Goal: Task Accomplishment & Management: Use online tool/utility

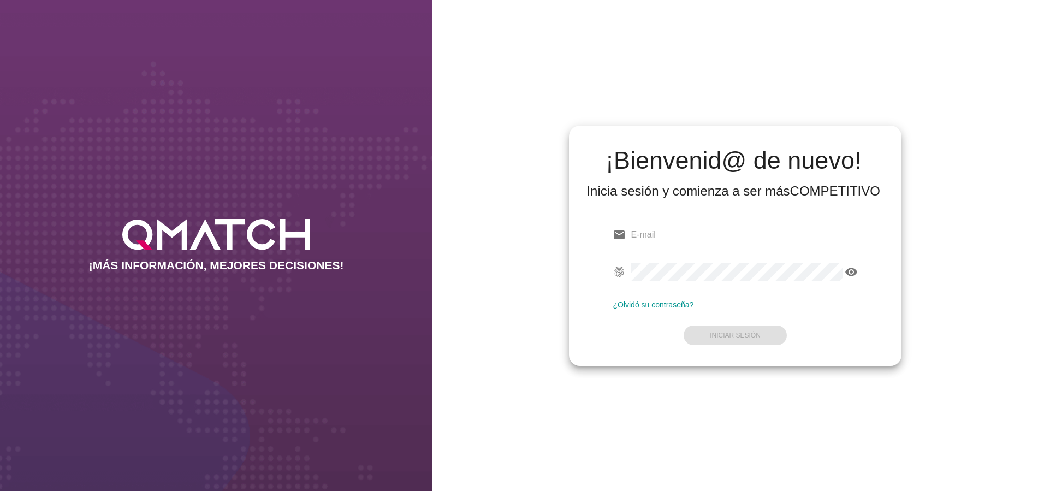
click at [692, 239] on input "email" at bounding box center [744, 234] width 227 height 17
click at [656, 239] on input "email" at bounding box center [744, 234] width 227 height 17
click at [656, 237] on input "email" at bounding box center [744, 234] width 227 height 17
paste input "[PERSON_NAME][EMAIL_ADDRESS][DOMAIN_NAME]"
type input "[PERSON_NAME][EMAIL_ADDRESS][DOMAIN_NAME]"
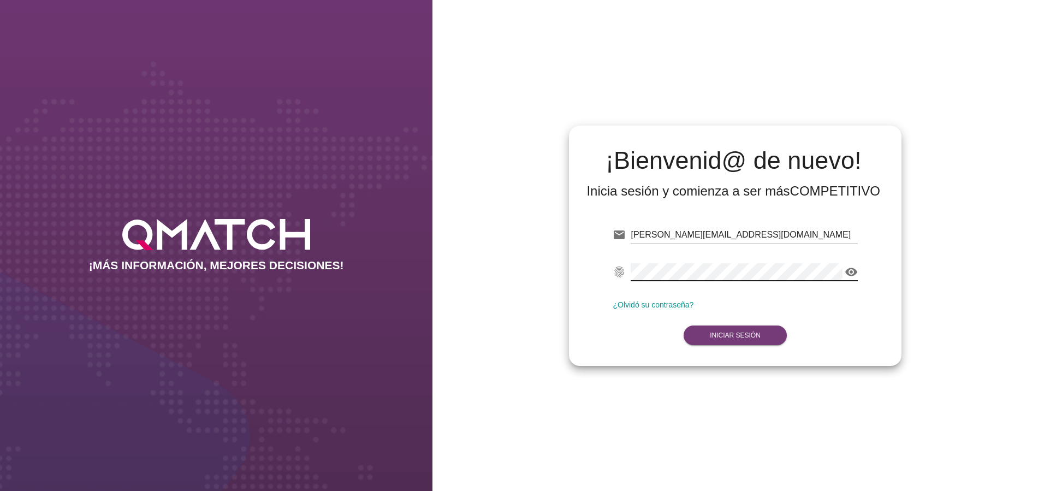
click at [771, 338] on button "Iniciar Sesión" at bounding box center [735, 335] width 103 height 20
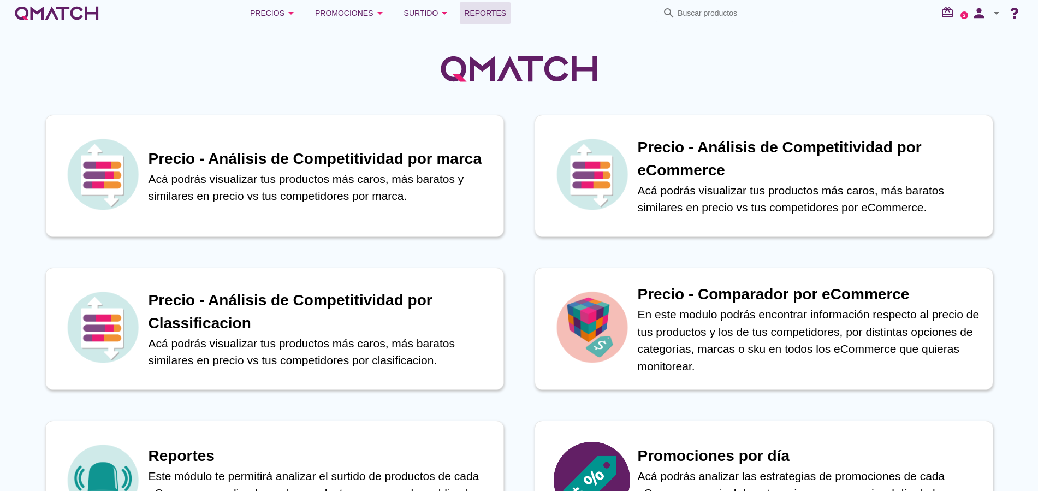
click at [493, 14] on span "Reportes" at bounding box center [485, 13] width 42 height 13
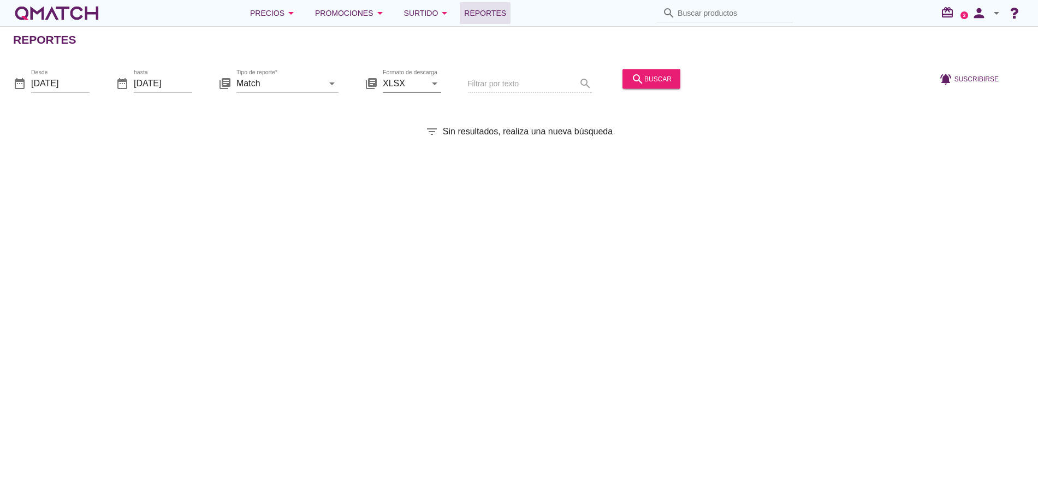
click at [435, 82] on icon "arrow_drop_down" at bounding box center [434, 82] width 13 height 13
click at [404, 137] on div "CSV" at bounding box center [412, 135] width 41 height 13
type input "CSV"
click at [334, 82] on icon "arrow_drop_down" at bounding box center [331, 82] width 13 height 13
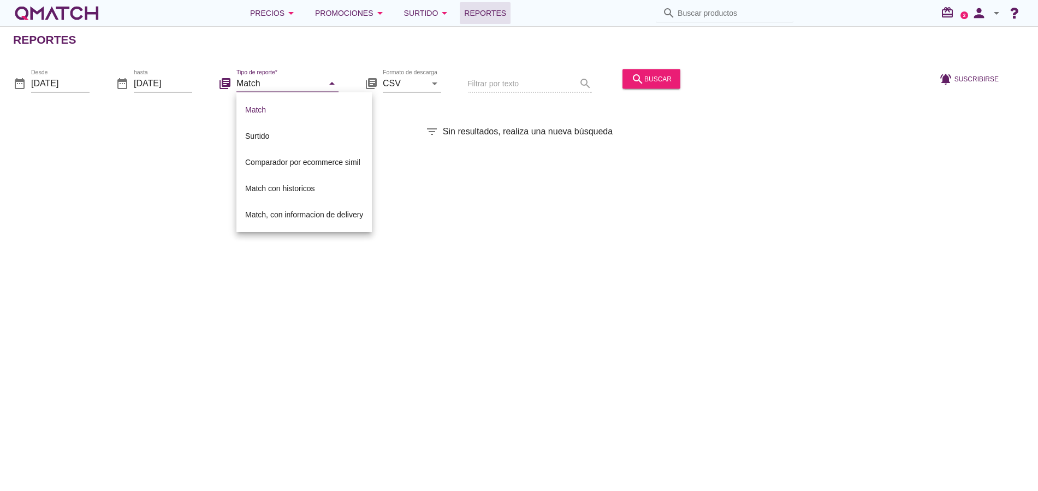
click at [291, 211] on div "Match, con informacion de delivery" at bounding box center [304, 214] width 118 height 13
type input "Match, con informacion de delivery"
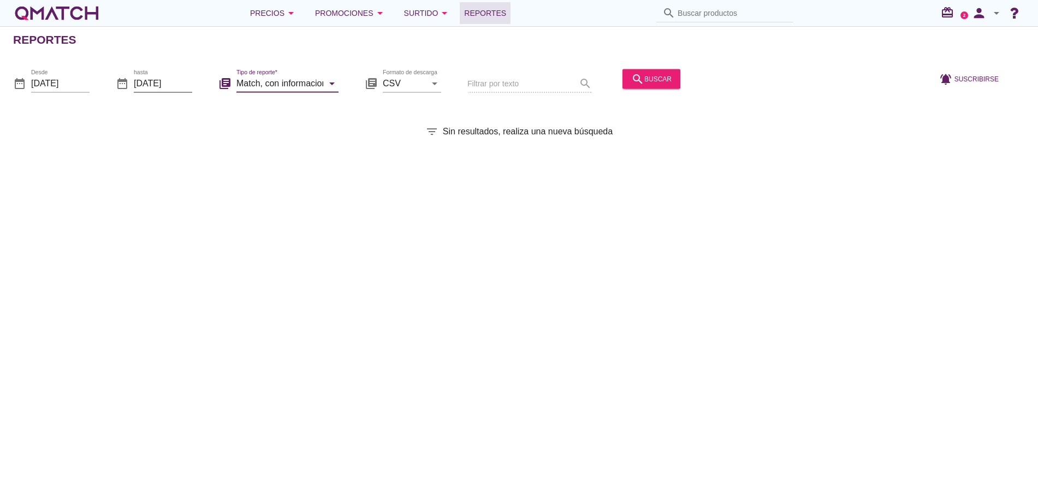
click at [187, 84] on input "[DATE]" at bounding box center [163, 82] width 58 height 17
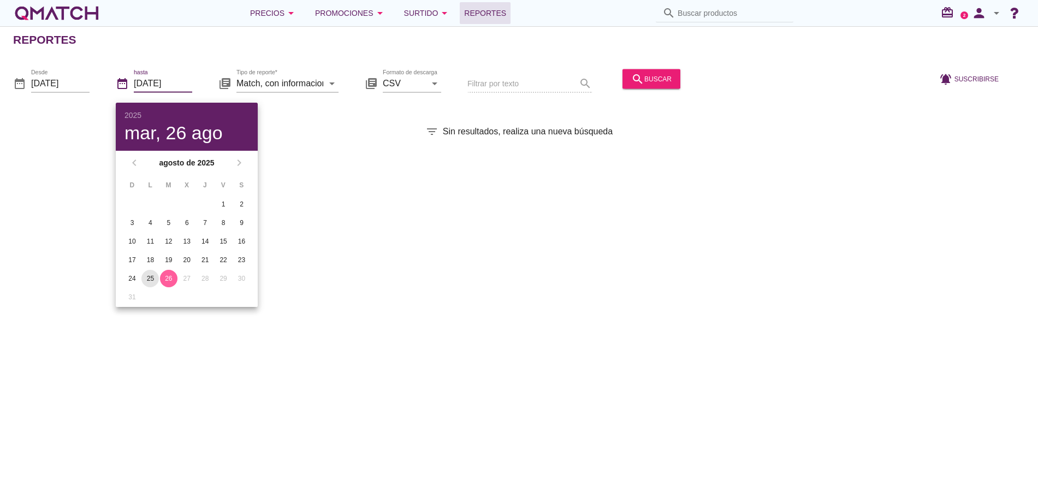
click at [152, 279] on div "25" at bounding box center [149, 279] width 17 height 10
type input "[DATE]"
click at [75, 86] on input "[DATE]" at bounding box center [60, 82] width 58 height 17
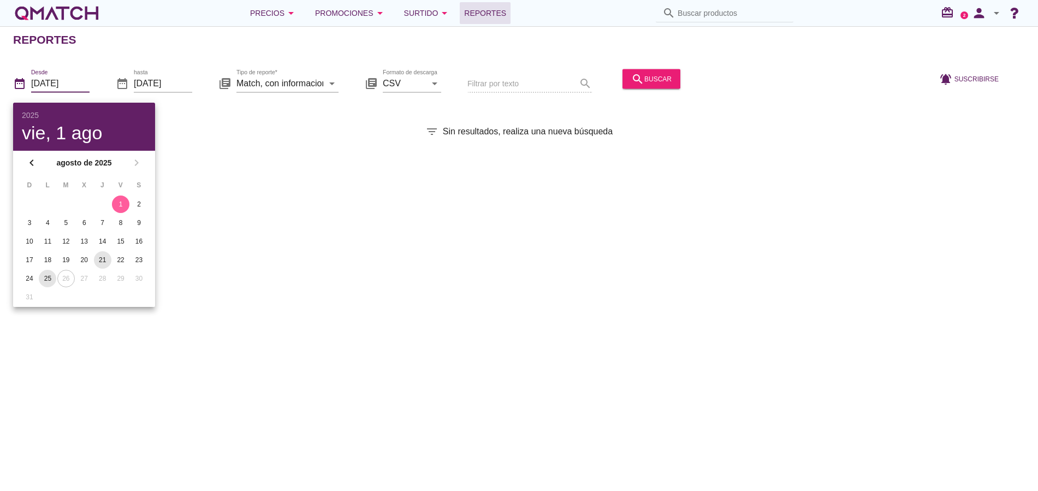
click at [46, 276] on div "25" at bounding box center [47, 279] width 17 height 10
type input "[DATE]"
click at [580, 277] on div "Reportes date_range Desde [DATE] date_range hasta [DATE] library_books Tipo de …" at bounding box center [519, 258] width 1038 height 465
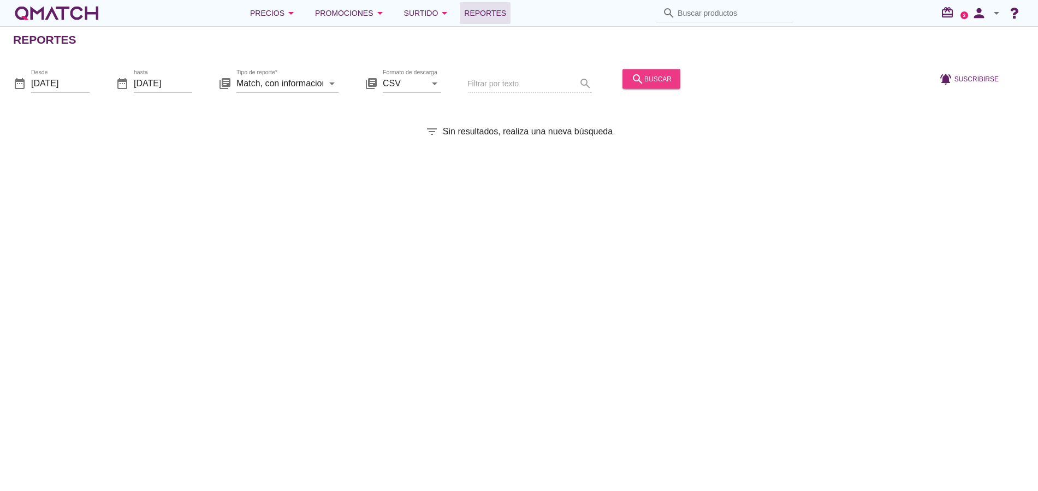
click at [652, 85] on div "search buscar" at bounding box center [651, 78] width 40 height 13
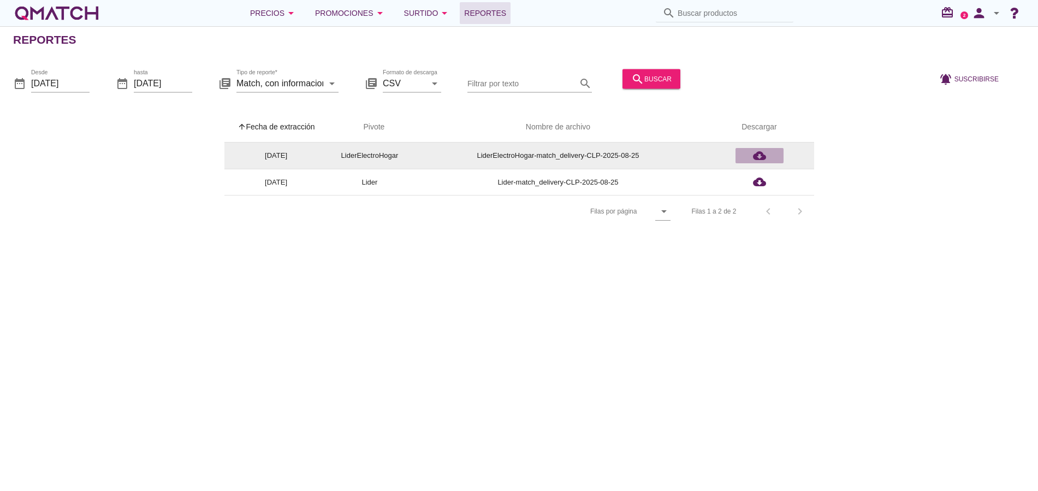
click at [759, 156] on icon "cloud_download" at bounding box center [759, 155] width 13 height 13
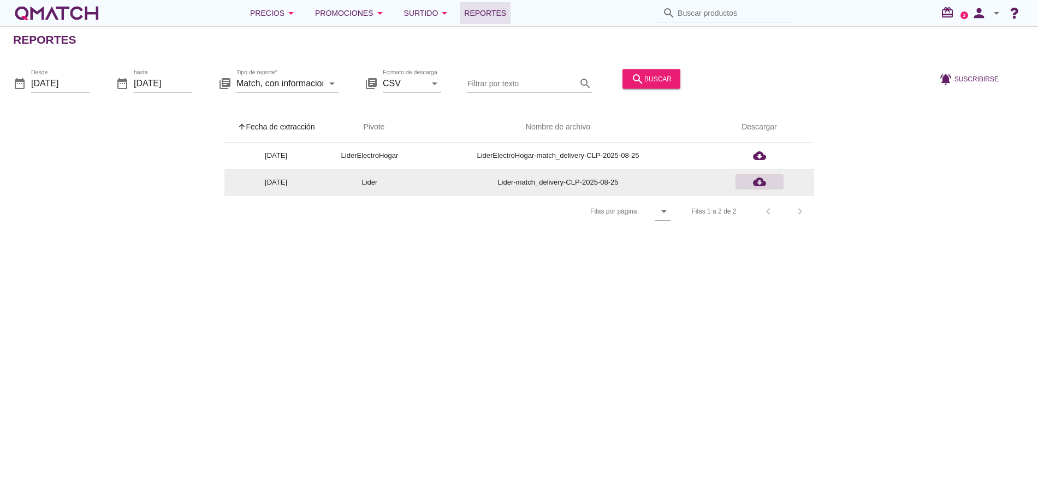
click at [759, 179] on icon "cloud_download" at bounding box center [759, 181] width 13 height 13
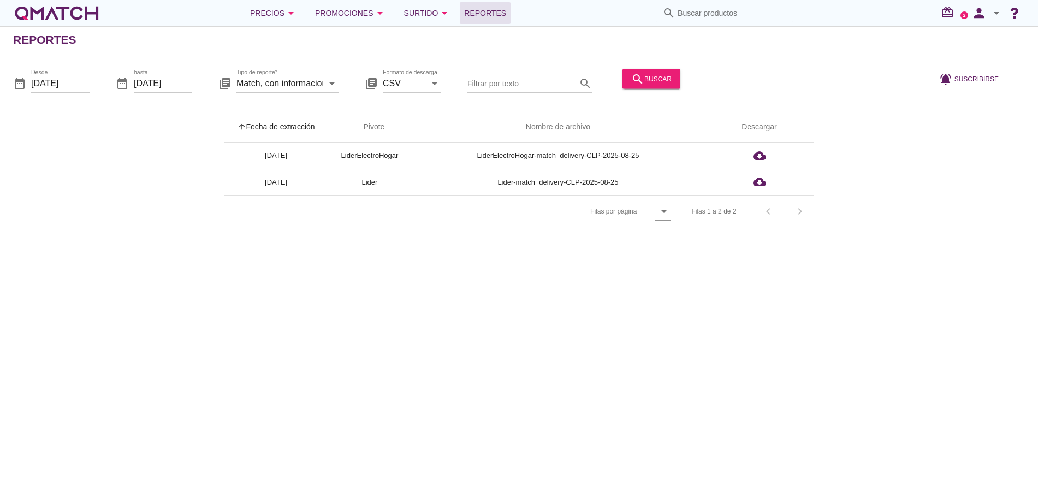
click at [948, 187] on div "arrow_upward Fecha de extracción arrow_upward Pivote Nombre de archivo Descarga…" at bounding box center [519, 170] width 1012 height 116
click at [996, 18] on icon "arrow_drop_down" at bounding box center [996, 13] width 13 height 13
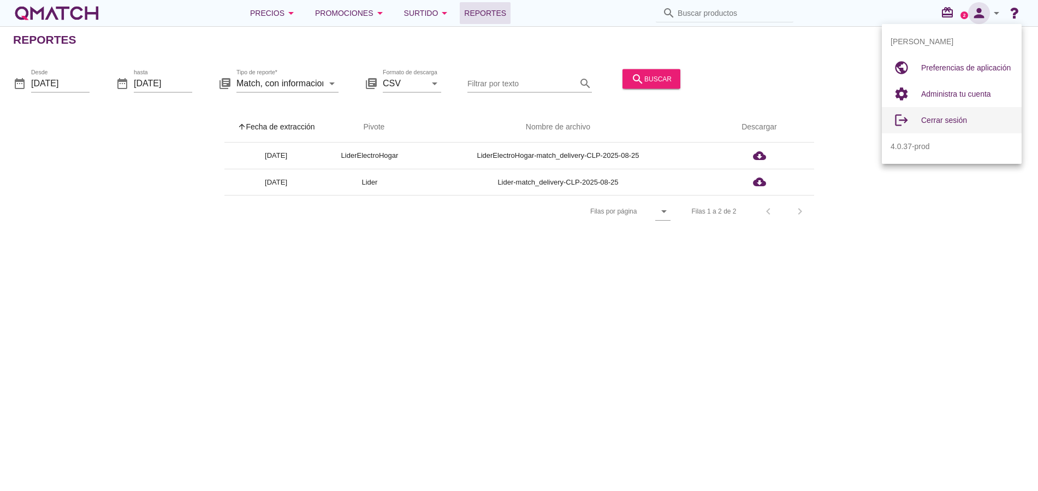
click at [933, 119] on span "Cerrar sesión" at bounding box center [944, 120] width 46 height 9
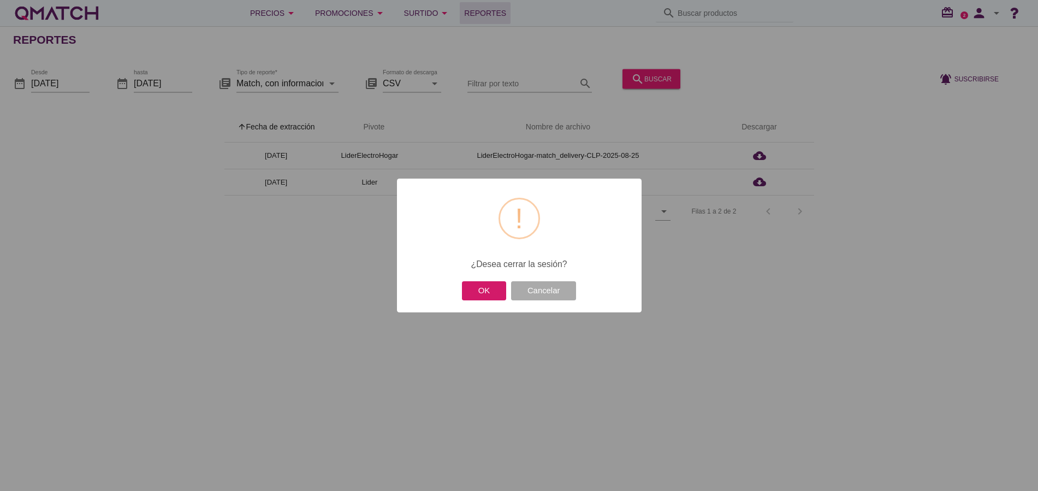
click at [473, 287] on button "OK" at bounding box center [484, 290] width 44 height 19
